Goal: Find specific page/section: Find specific page/section

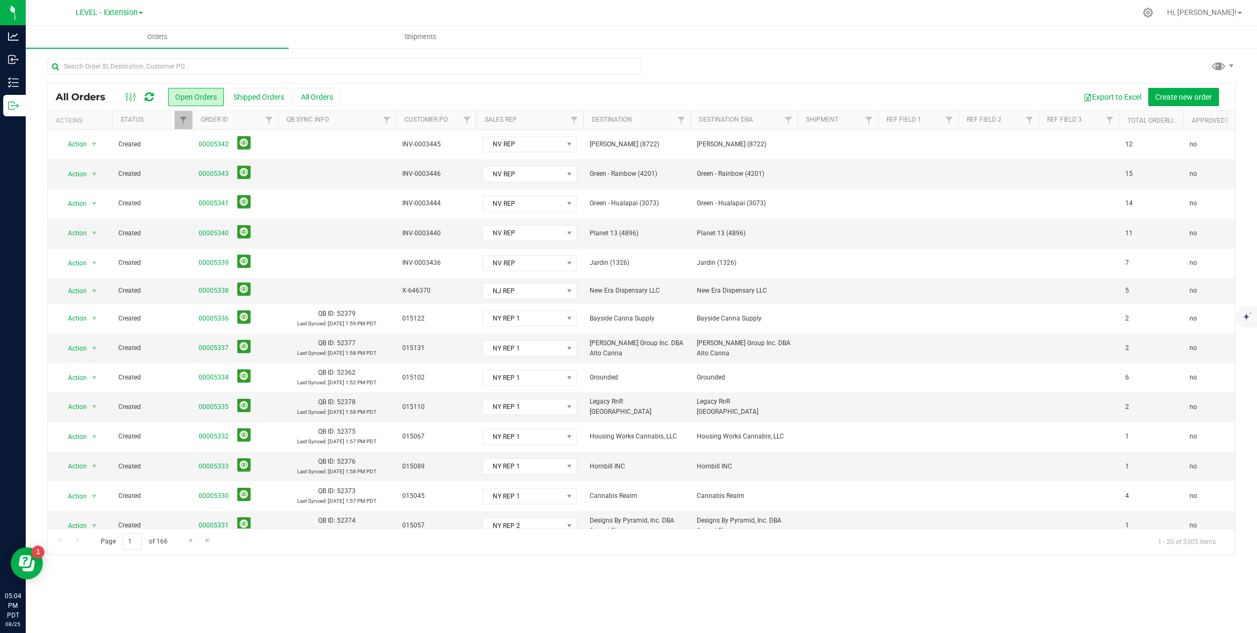
scroll to position [0, 643]
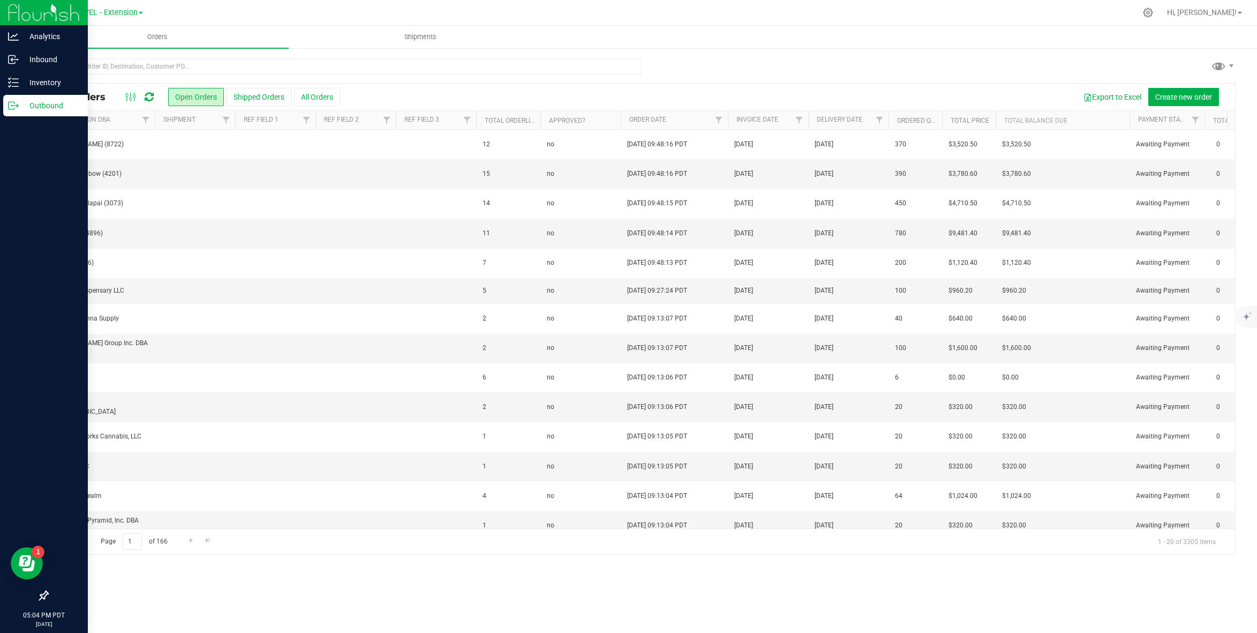
click at [41, 112] on div "Outbound" at bounding box center [45, 105] width 85 height 21
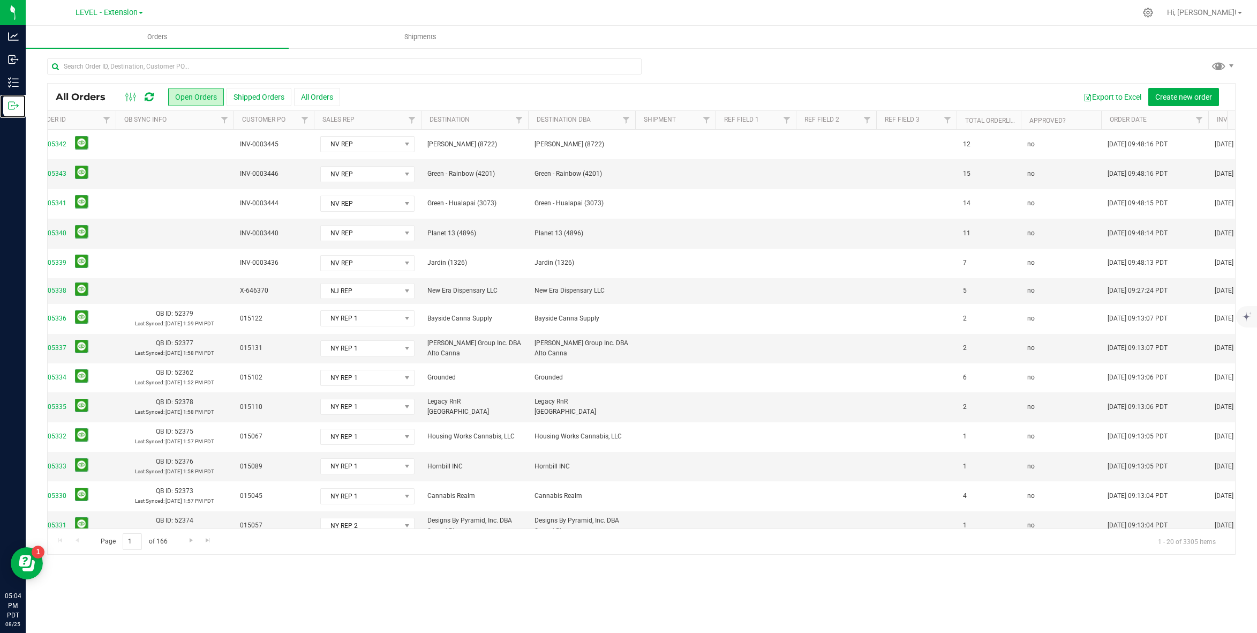
scroll to position [0, 0]
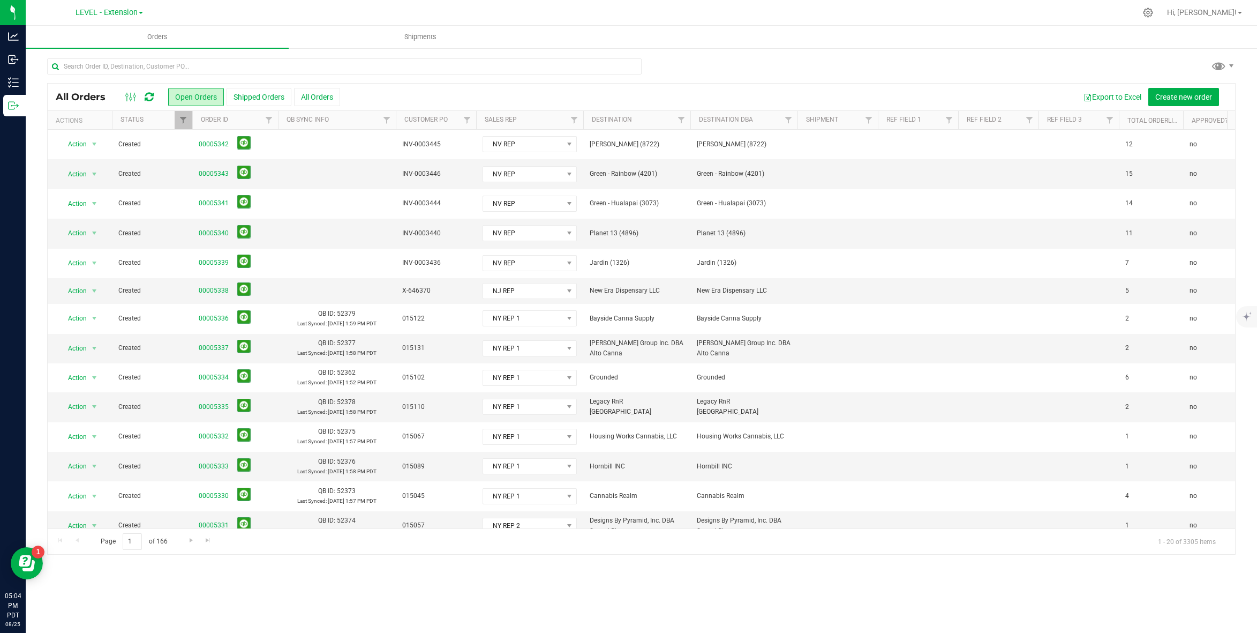
click at [149, 92] on icon at bounding box center [149, 97] width 9 height 11
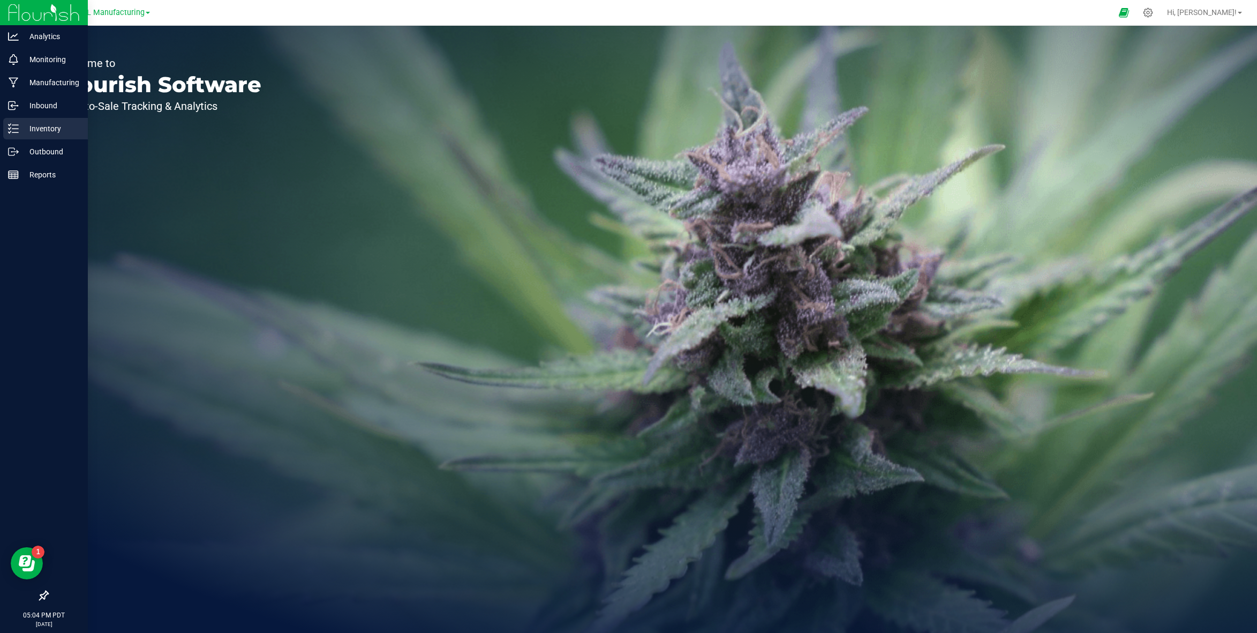
click at [19, 127] on p "Inventory" at bounding box center [51, 128] width 64 height 13
